Goal: Find specific page/section: Find specific page/section

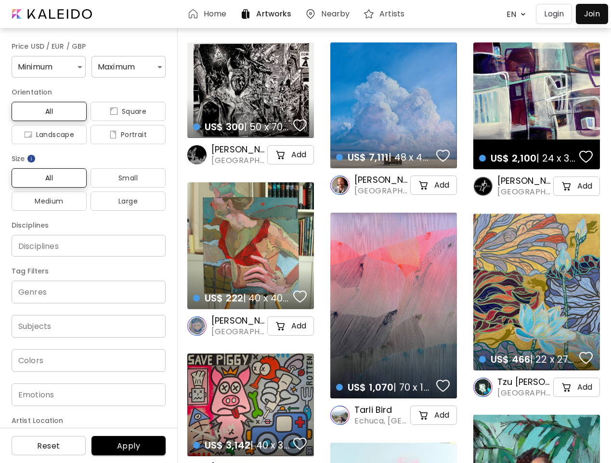
click at [514, 14] on body "Home Artworks Nearby Artists EN ******* Login Join Price USD / EUR / GBP Minimu…" at bounding box center [305, 231] width 611 height 463
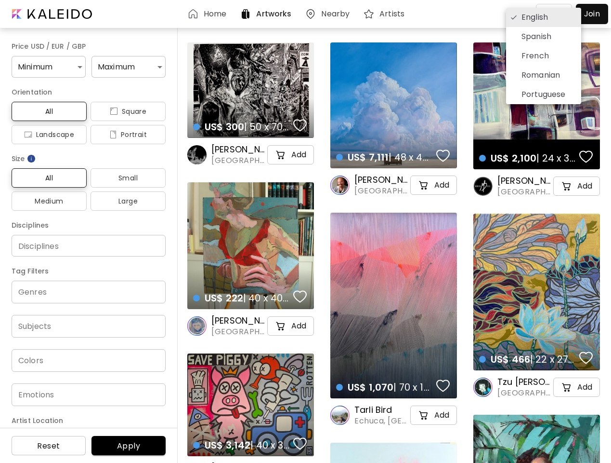
click at [47, 66] on div at bounding box center [305, 231] width 611 height 463
click at [125, 66] on div "English Spanish French Romanian Portuguese" at bounding box center [305, 231] width 611 height 463
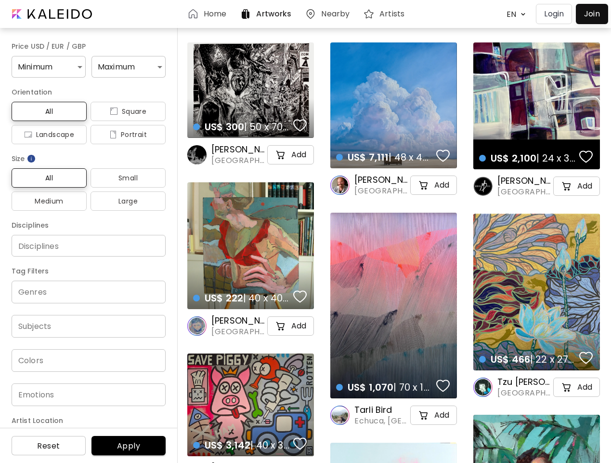
click at [48, 111] on span "All" at bounding box center [49, 112] width 60 height 12
click at [124, 111] on span "Square" at bounding box center [128, 112] width 60 height 12
click at [48, 134] on span "Landscape" at bounding box center [49, 135] width 60 height 12
click at [124, 134] on span "Portrait" at bounding box center [128, 135] width 60 height 12
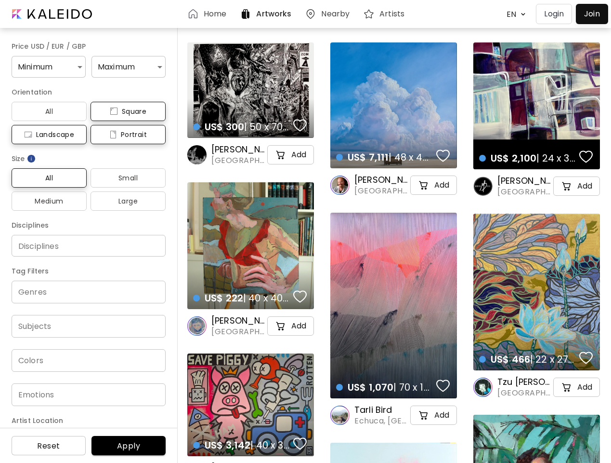
click at [32, 159] on img at bounding box center [31, 159] width 10 height 10
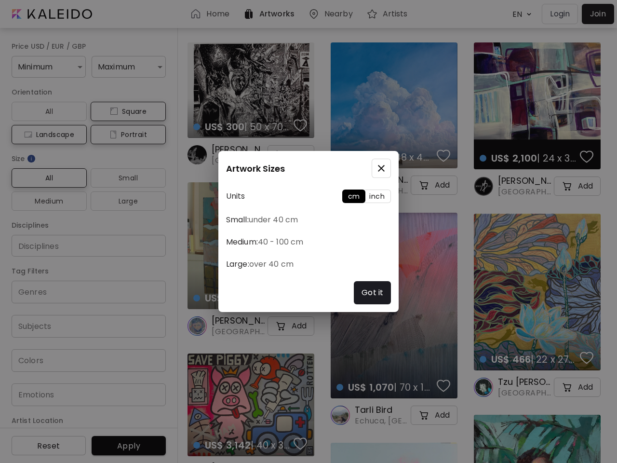
click at [48, 178] on div "Artwork Sizes Units cm inch Small: under 40 cm Medium: 40 - 100 cm Large: over …" at bounding box center [308, 231] width 617 height 463
click at [124, 178] on div "Artwork Sizes Units cm inch Small: under 40 cm Medium: 40 - 100 cm Large: over …" at bounding box center [308, 231] width 617 height 463
